Goal: Navigation & Orientation: Find specific page/section

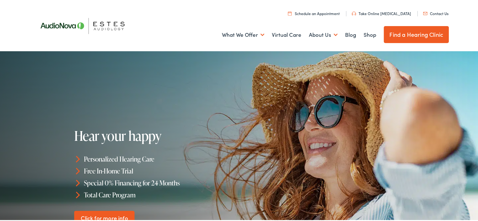
click at [410, 31] on link "Find a Hearing Clinic" at bounding box center [416, 33] width 65 height 17
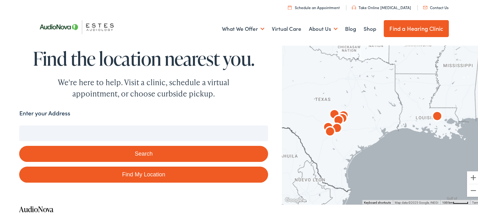
click at [60, 130] on input "Enter your Address" at bounding box center [143, 132] width 249 height 16
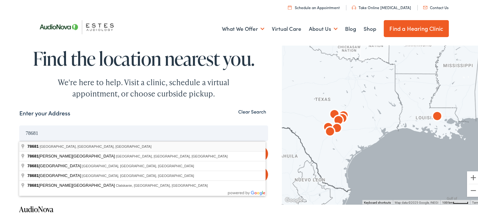
type input "[GEOGRAPHIC_DATA], [GEOGRAPHIC_DATA]"
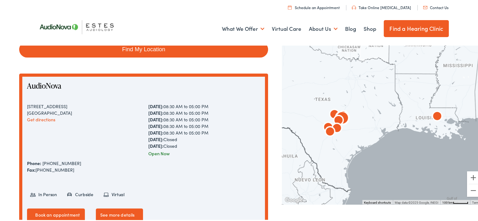
scroll to position [126, 0]
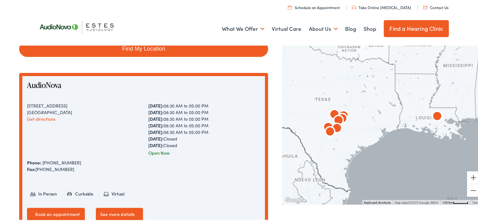
click at [92, 24] on img at bounding box center [79, 26] width 91 height 32
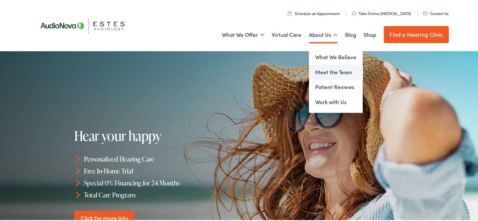
click at [324, 71] on link "Meet the Team" at bounding box center [336, 71] width 54 height 15
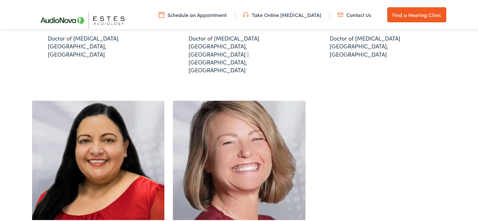
scroll to position [628, 0]
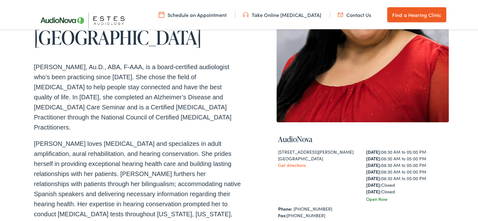
scroll to position [126, 0]
